Goal: Information Seeking & Learning: Learn about a topic

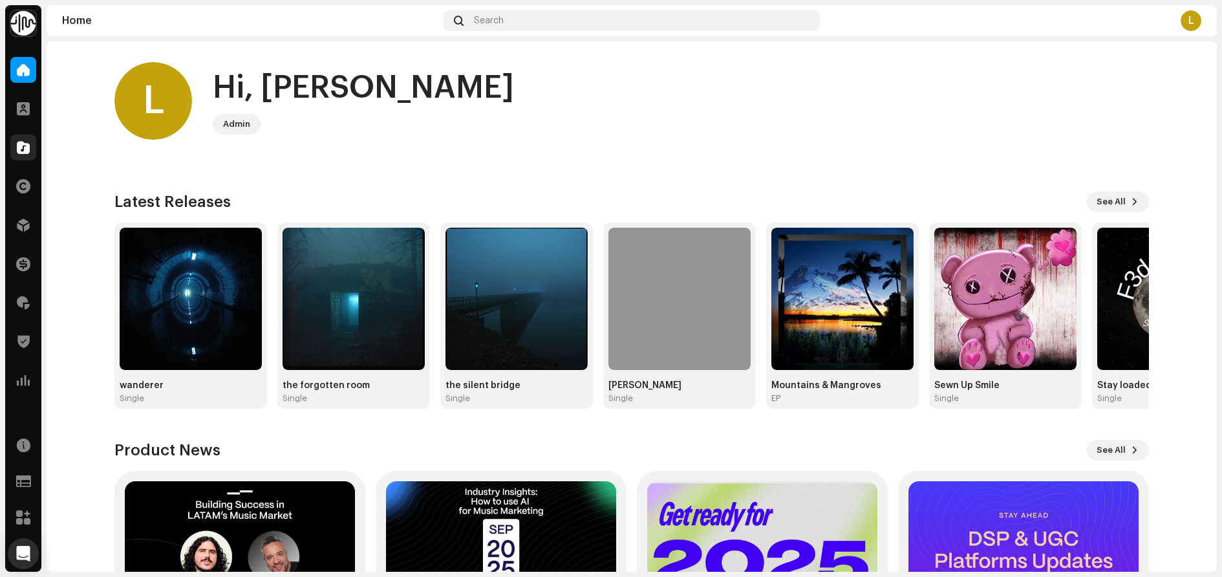
click at [21, 138] on div at bounding box center [23, 148] width 26 height 26
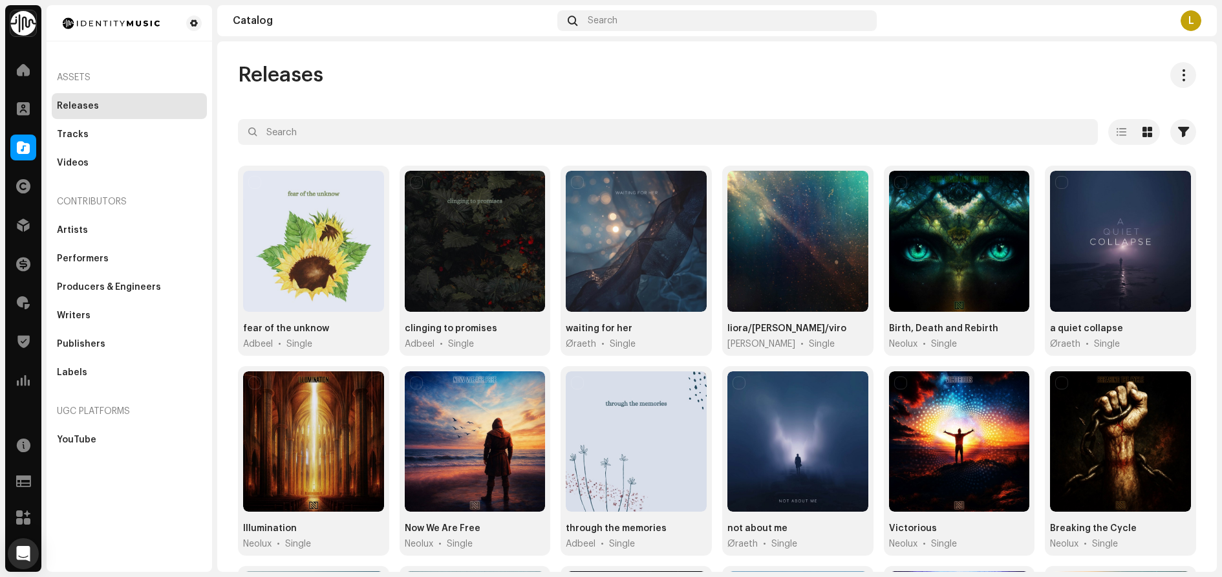
click at [95, 489] on div "Assets Releases Tracks Videos Contributors Artists Performers Producers & Engin…" at bounding box center [130, 288] width 166 height 566
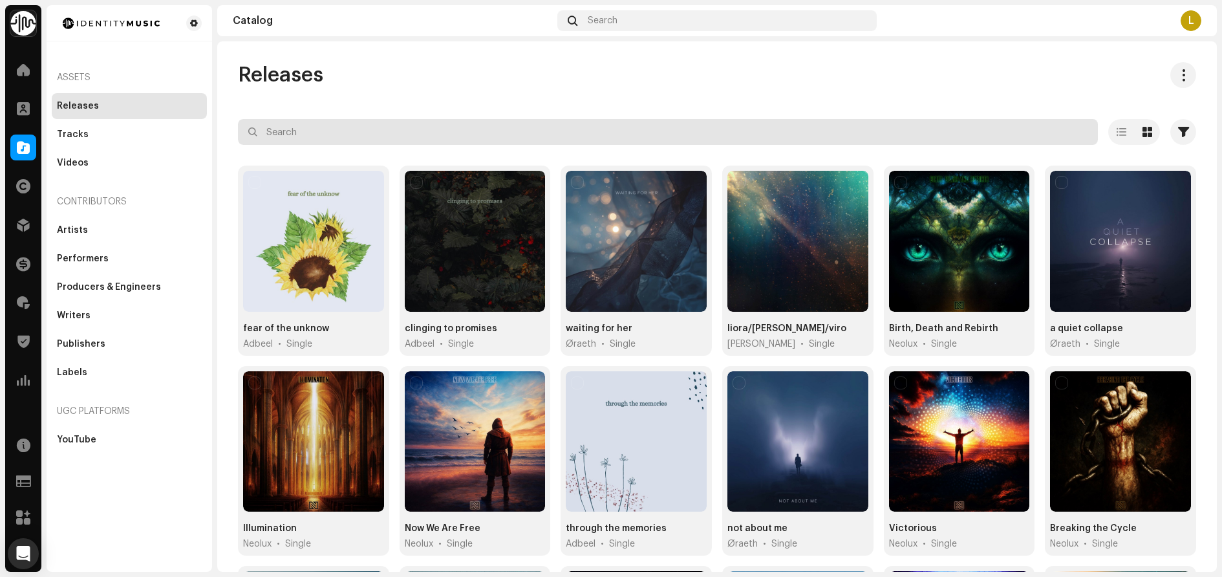
click at [405, 136] on input "text" at bounding box center [668, 132] width 860 height 26
paste input "7316481309529"
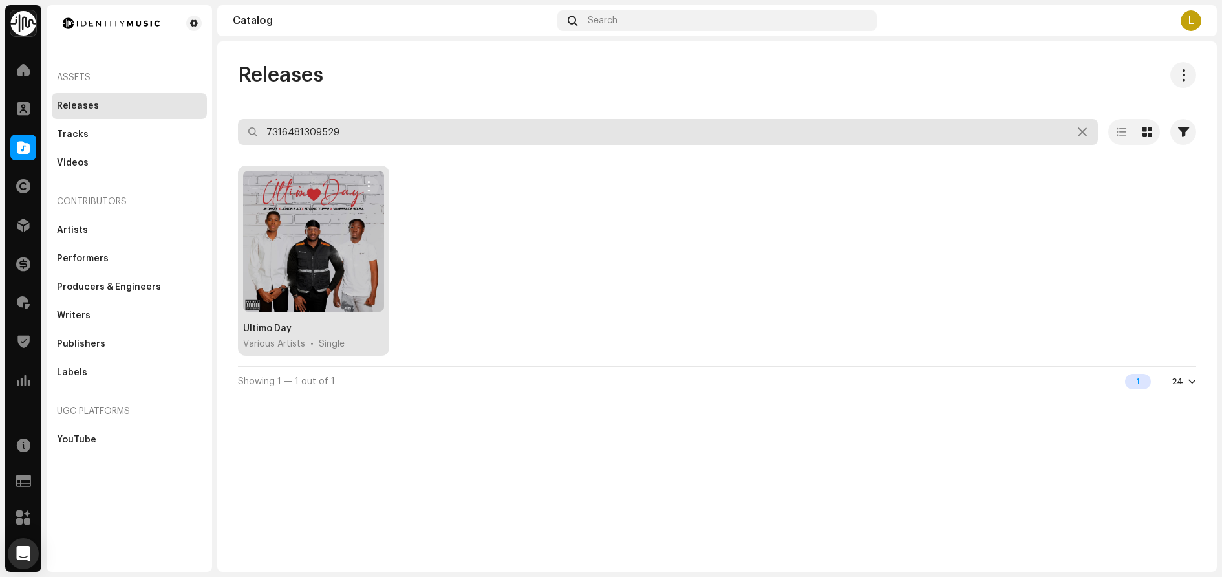
type input "7316481309529"
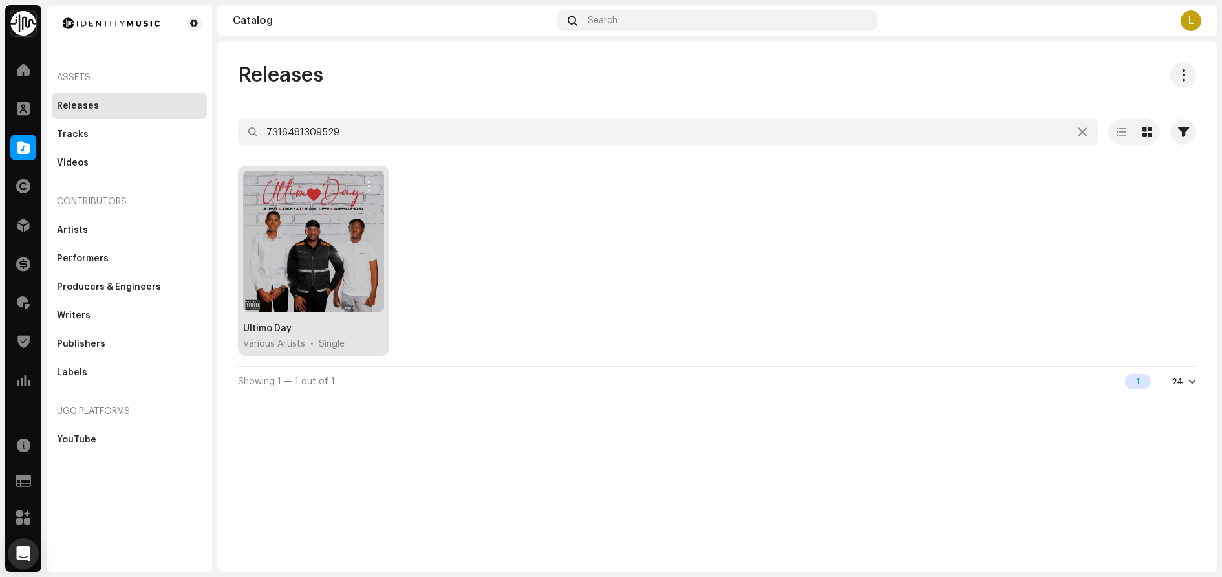
click at [277, 332] on div "Ultimo Day" at bounding box center [267, 328] width 48 height 13
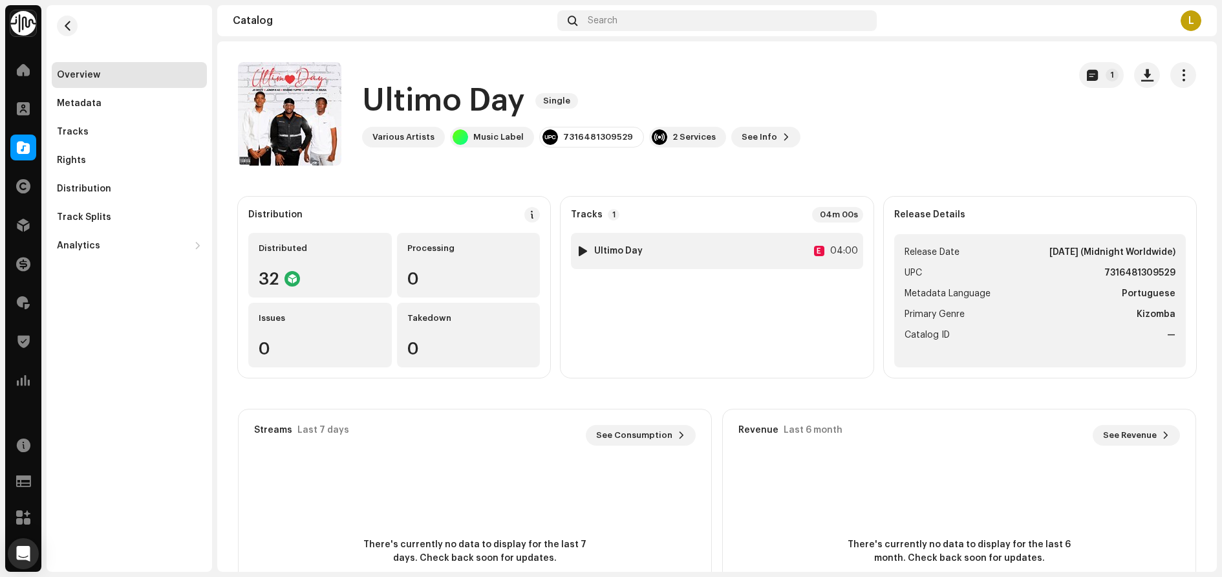
click at [675, 259] on div "1 Ultimo Day E 04:00" at bounding box center [717, 251] width 292 height 36
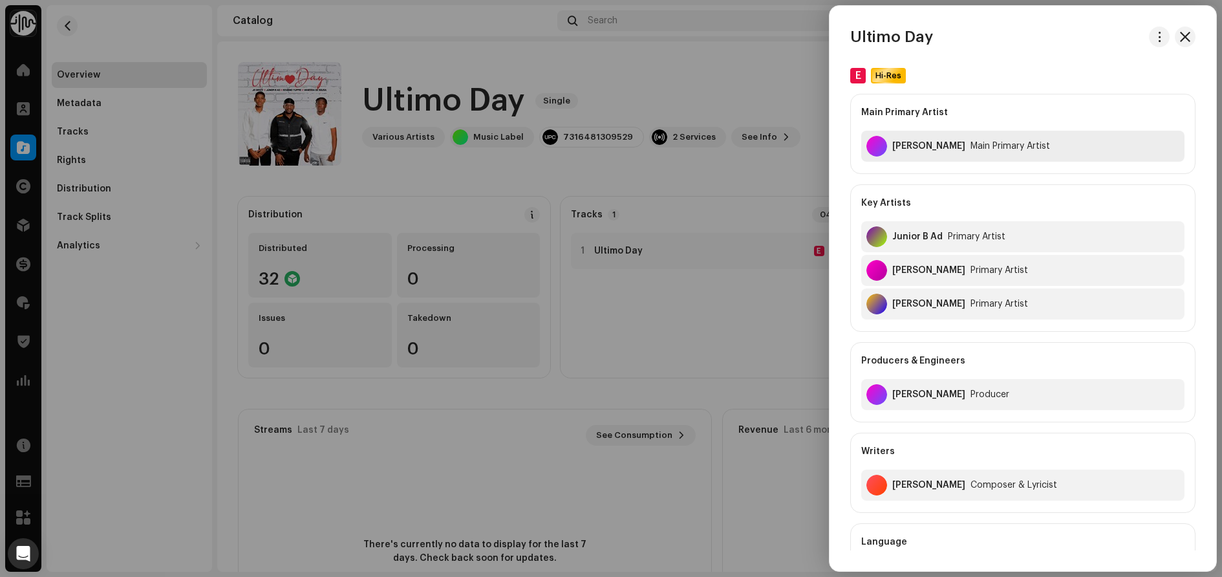
click at [916, 145] on div "[PERSON_NAME]" at bounding box center [928, 146] width 73 height 10
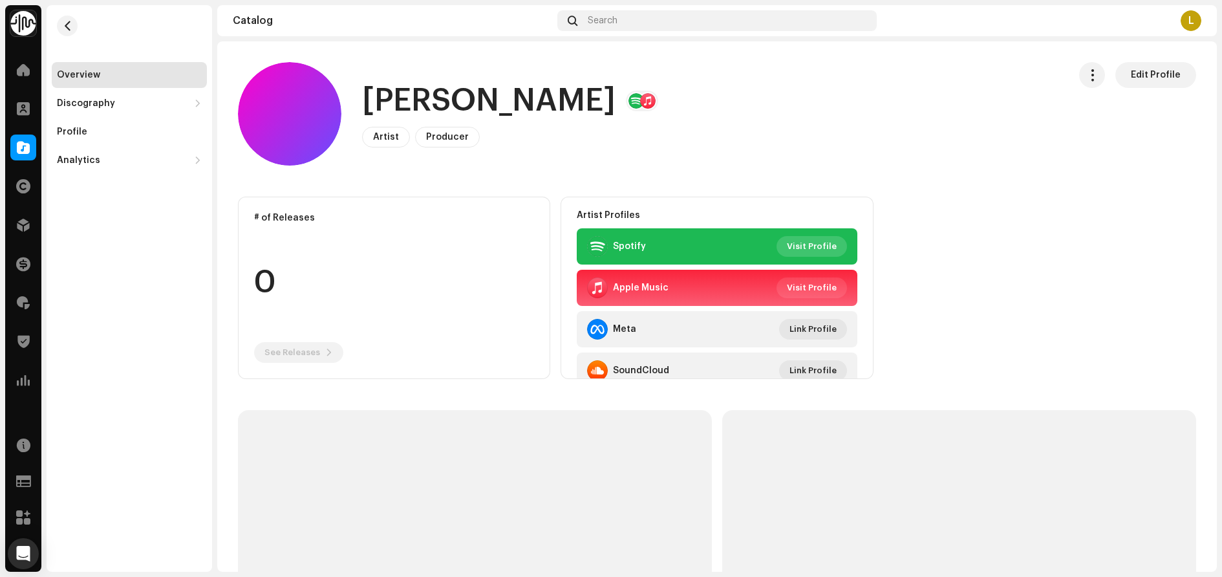
click at [812, 241] on span "Visit Profile" at bounding box center [812, 246] width 50 height 26
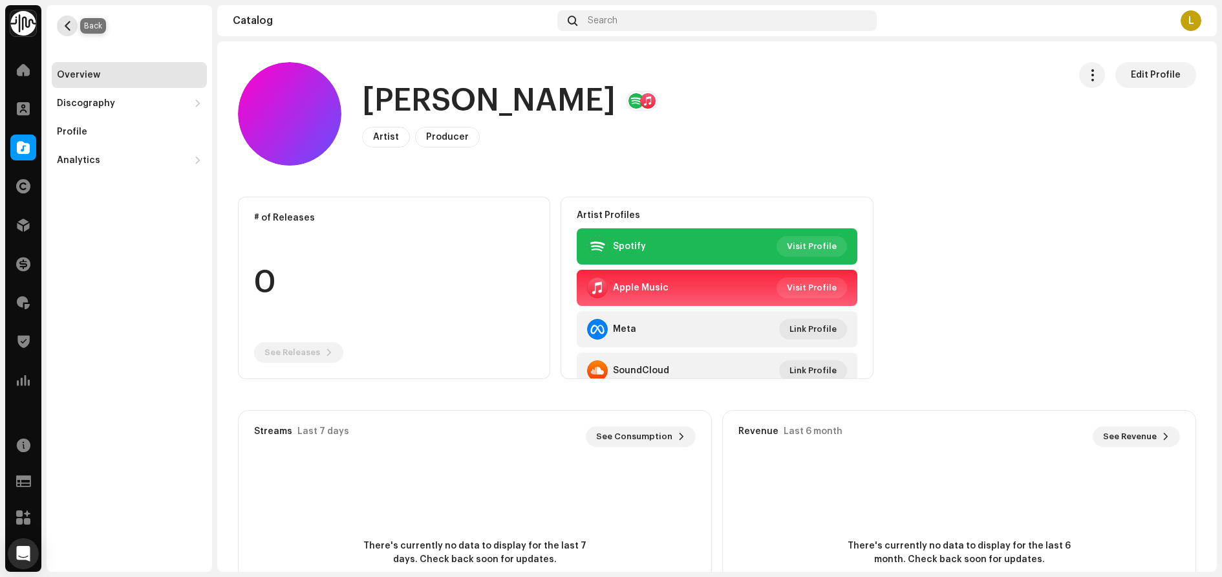
click at [61, 24] on button "button" at bounding box center [67, 26] width 21 height 21
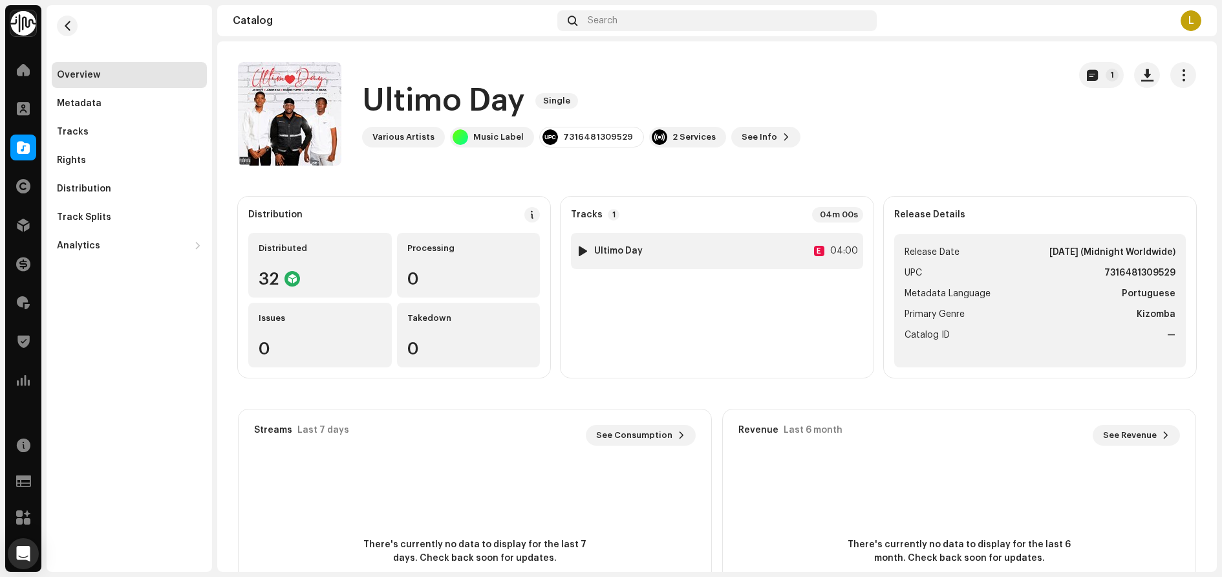
click at [708, 249] on div "1 Ultimo Day E 04:00" at bounding box center [717, 251] width 292 height 36
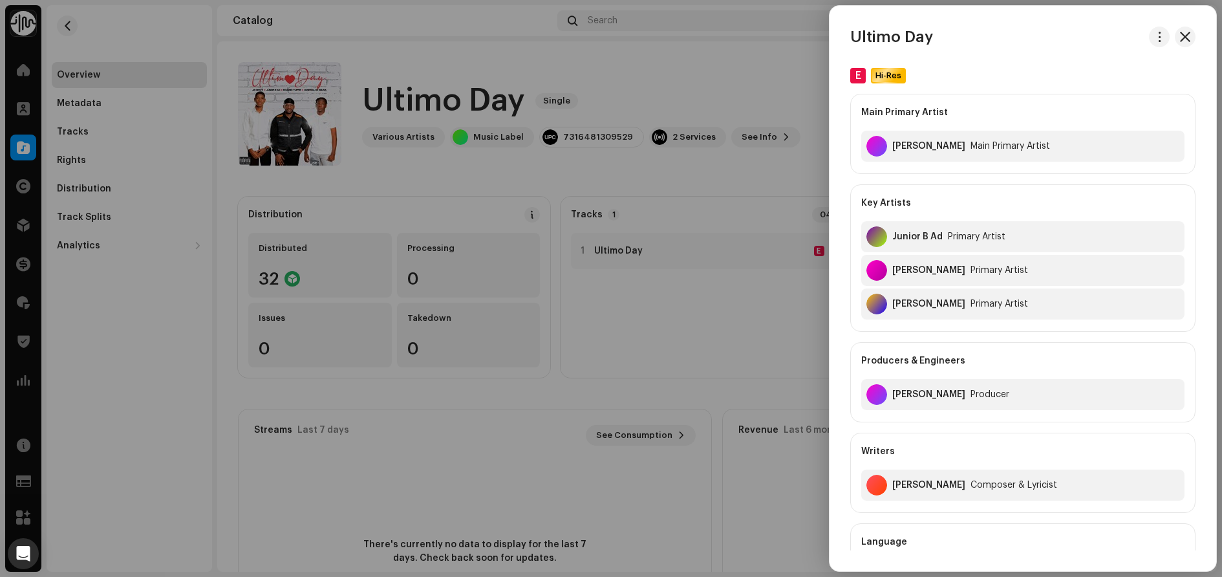
click at [601, 56] on div at bounding box center [611, 288] width 1222 height 577
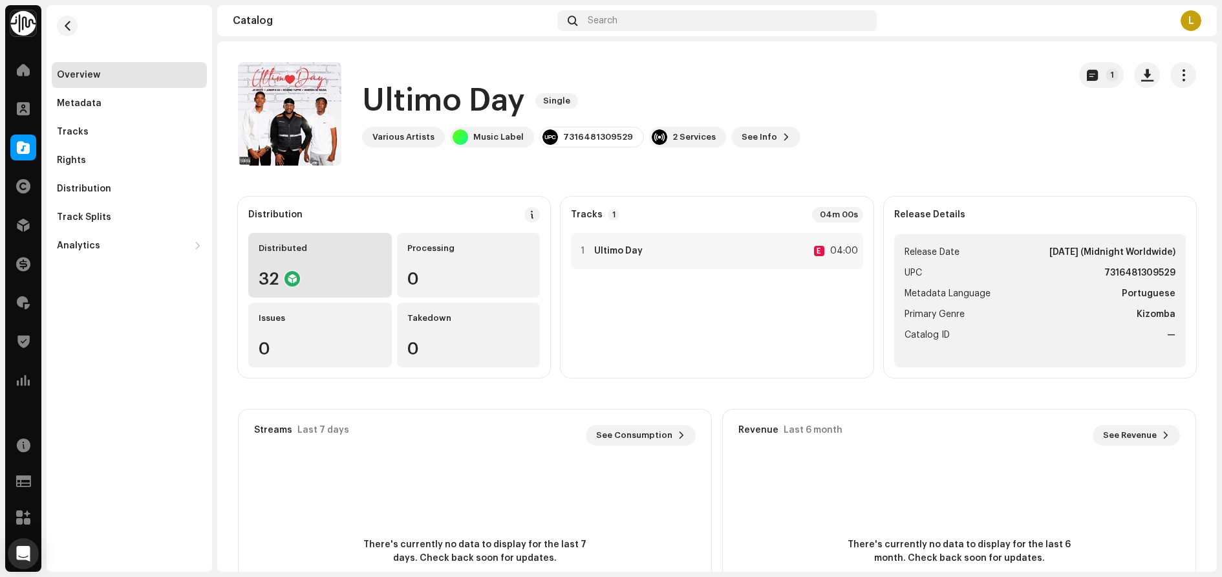
click at [325, 260] on div "Distributed 32" at bounding box center [320, 265] width 144 height 65
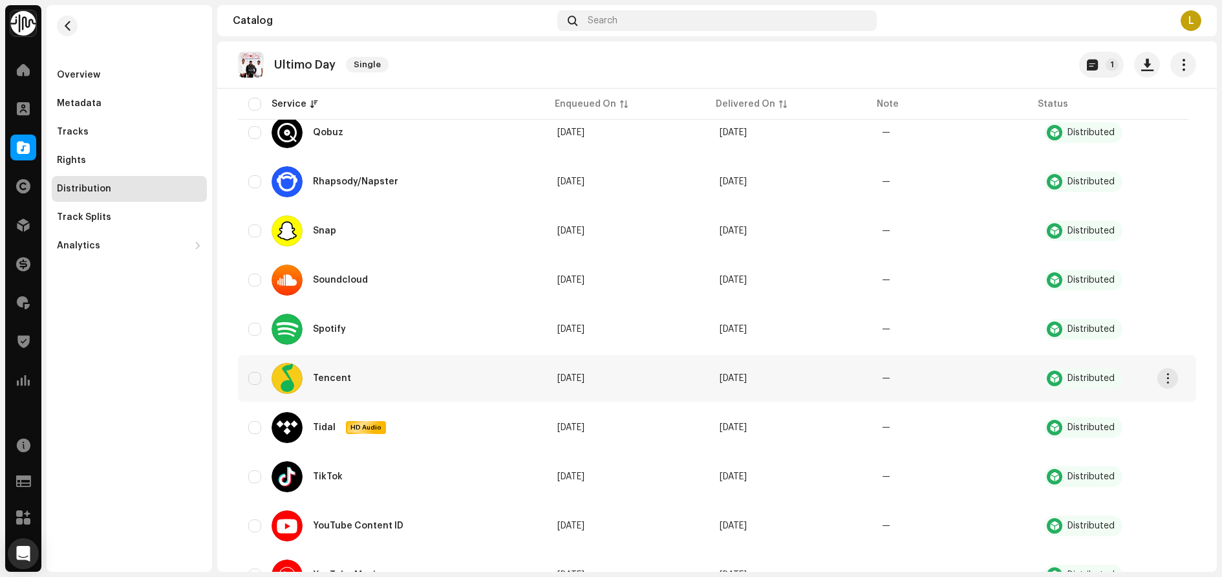
scroll to position [1293, 0]
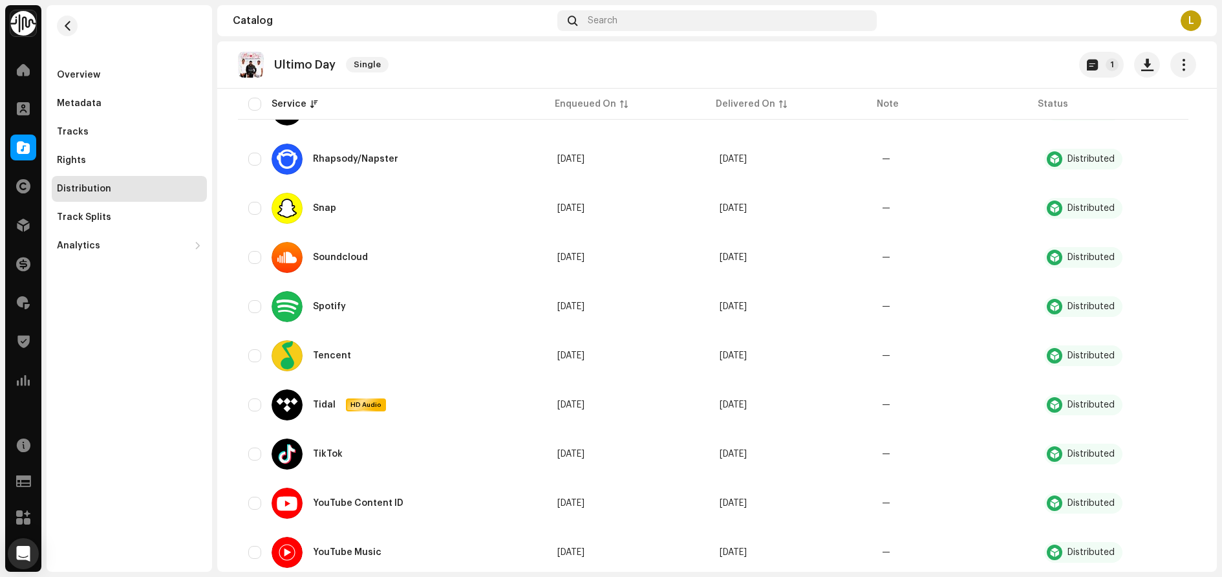
click at [91, 321] on div "Overview Metadata Tracks Rights Distribution Track Splits Analytics Consumption…" at bounding box center [130, 288] width 166 height 566
